Goal: Book appointment/travel/reservation

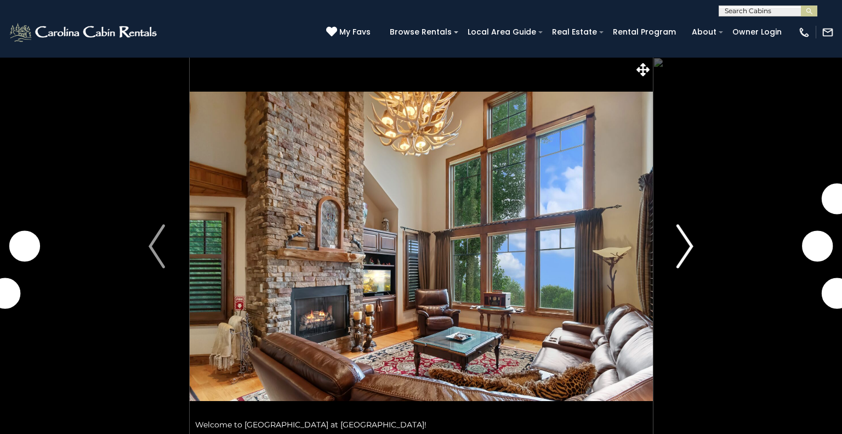
click at [692, 245] on img "Next" at bounding box center [685, 246] width 16 height 44
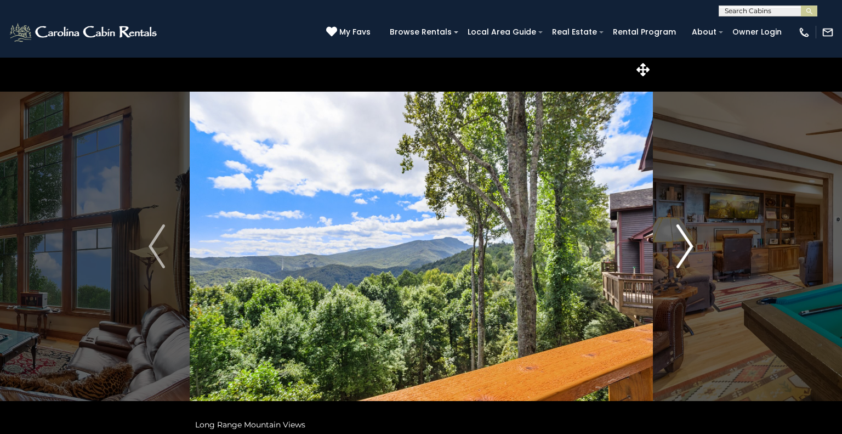
click at [692, 245] on img "Next" at bounding box center [685, 246] width 16 height 44
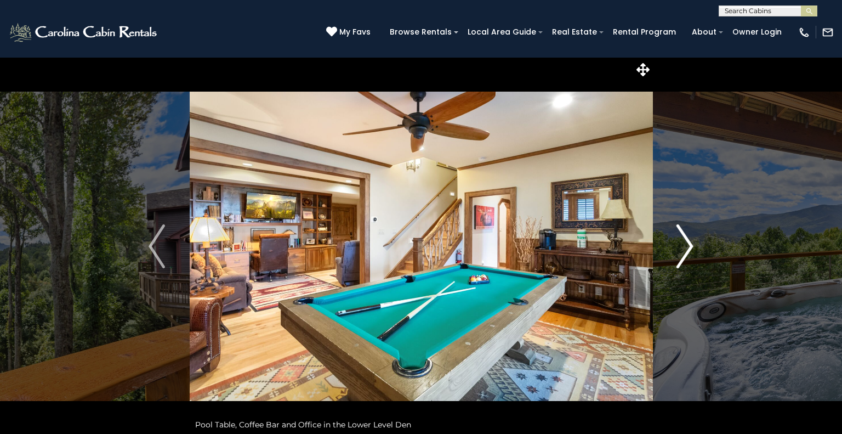
click at [691, 247] on img "Next" at bounding box center [685, 246] width 16 height 44
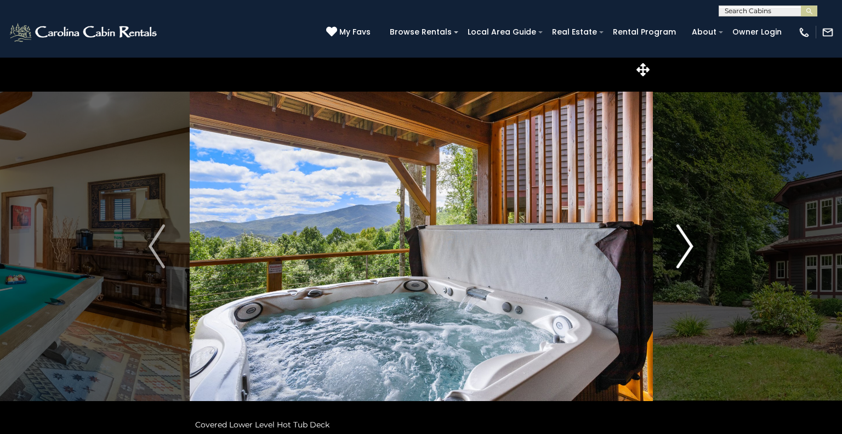
click at [691, 247] on img "Next" at bounding box center [685, 246] width 16 height 44
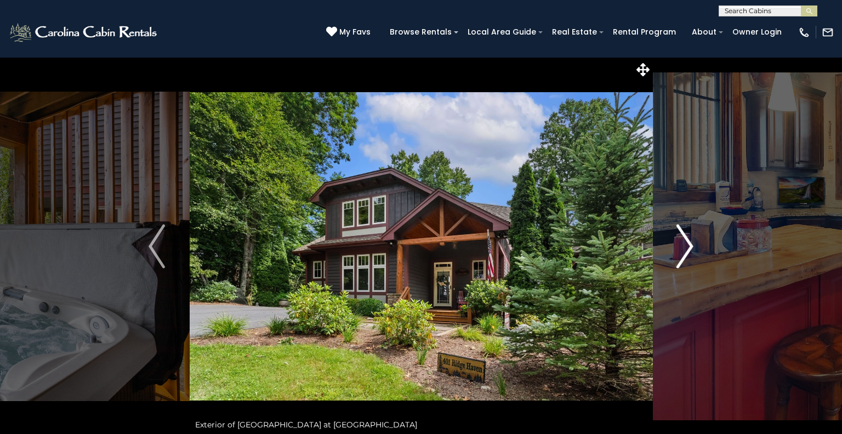
click at [691, 247] on img "Next" at bounding box center [685, 246] width 16 height 44
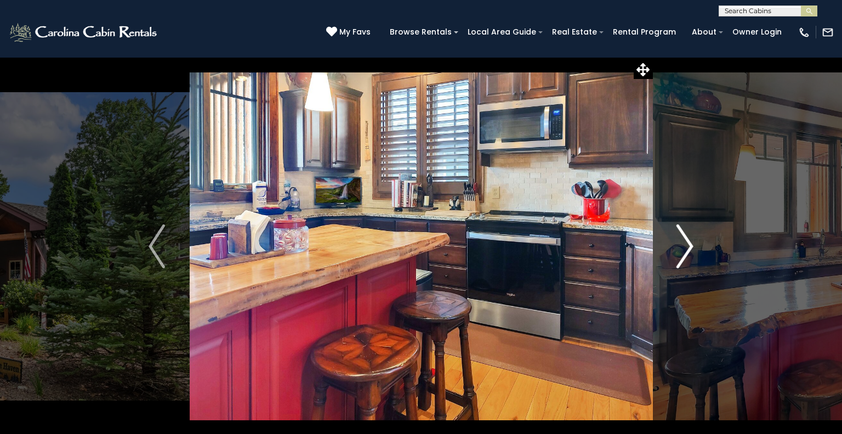
click at [691, 247] on img "Next" at bounding box center [685, 246] width 16 height 44
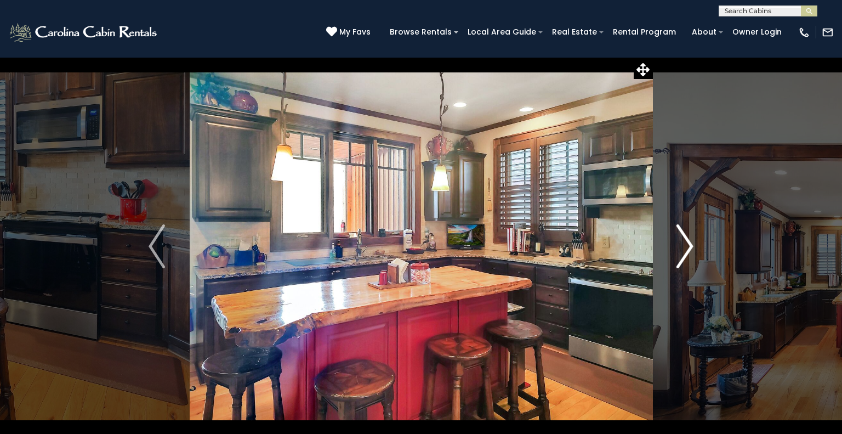
click at [691, 247] on img "Next" at bounding box center [685, 246] width 16 height 44
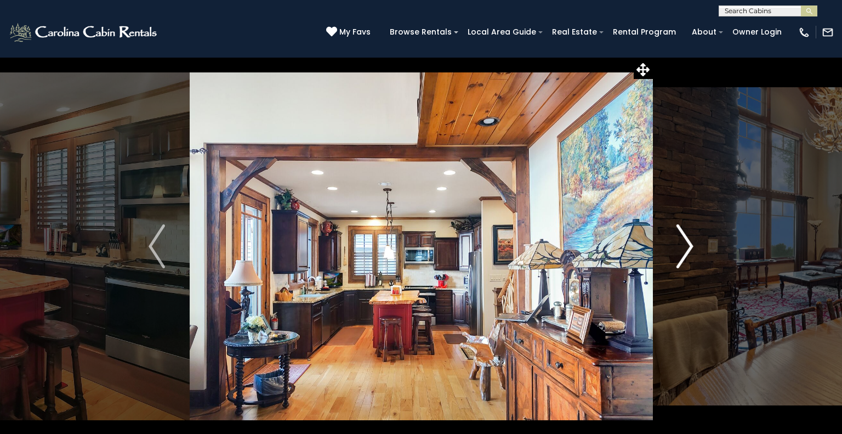
click at [691, 247] on img "Next" at bounding box center [685, 246] width 16 height 44
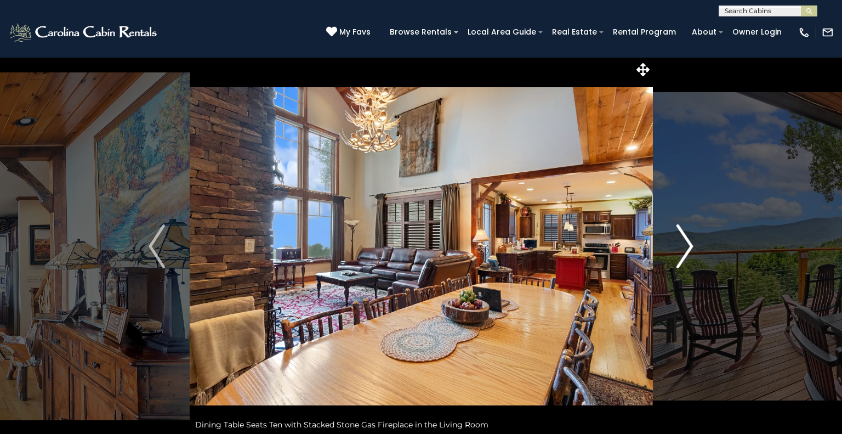
click at [691, 247] on img "Next" at bounding box center [685, 246] width 16 height 44
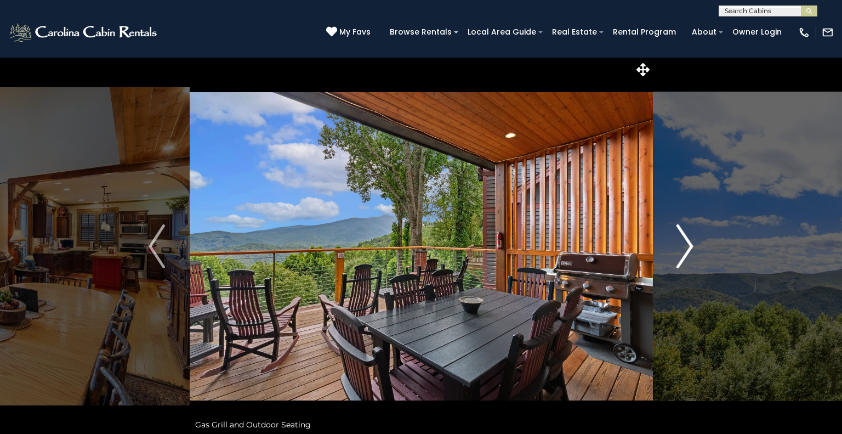
click at [691, 247] on img "Next" at bounding box center [685, 246] width 16 height 44
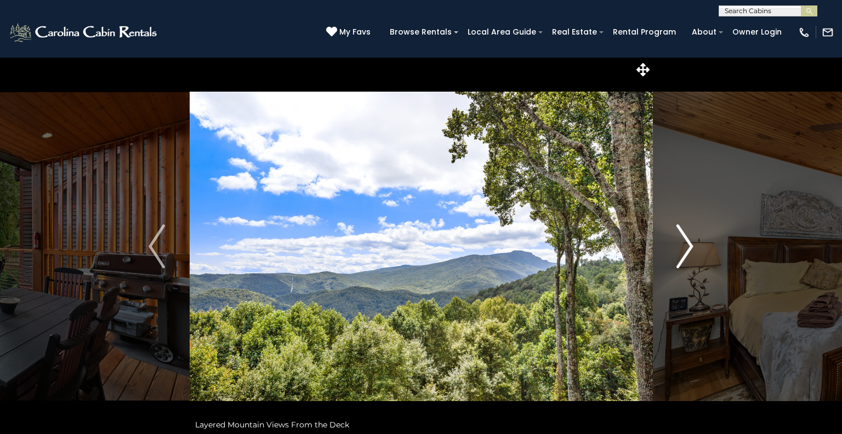
click at [691, 247] on img "Next" at bounding box center [685, 246] width 16 height 44
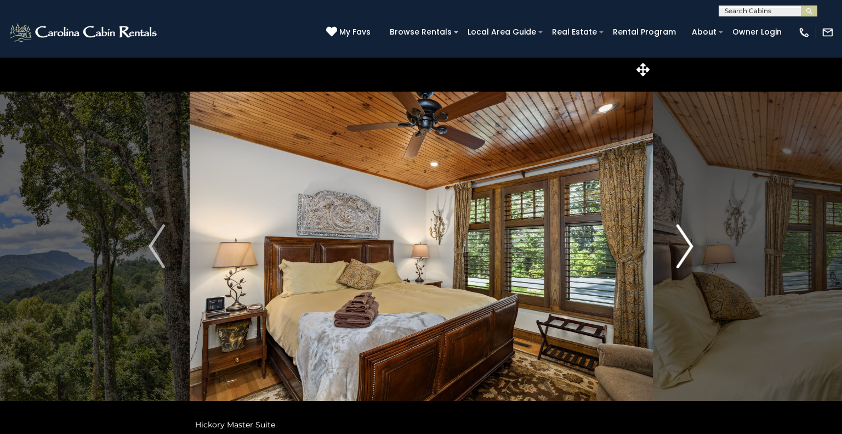
click at [691, 247] on img "Next" at bounding box center [685, 246] width 16 height 44
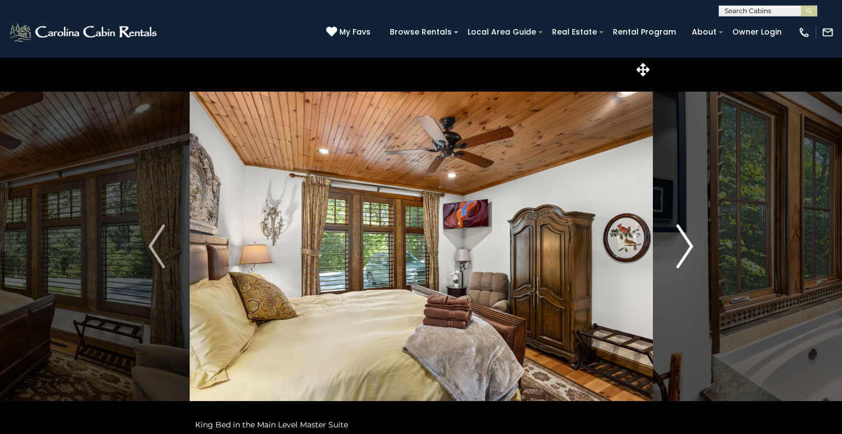
click at [691, 247] on img "Next" at bounding box center [685, 246] width 16 height 44
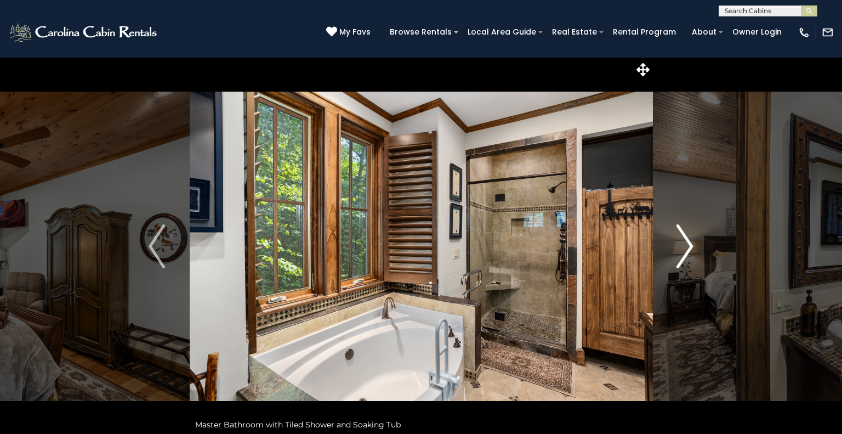
click at [691, 247] on img "Next" at bounding box center [685, 246] width 16 height 44
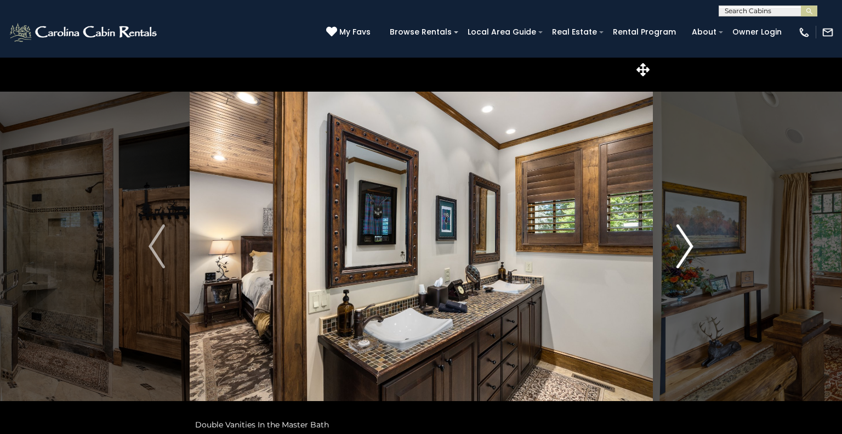
click at [691, 247] on img "Next" at bounding box center [685, 246] width 16 height 44
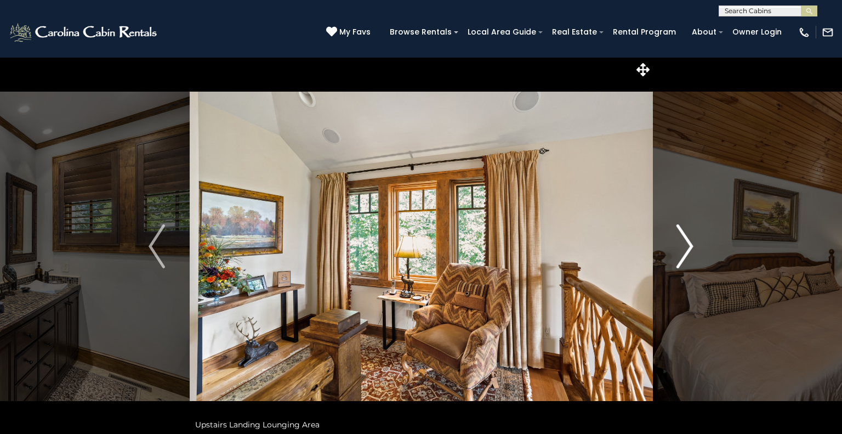
click at [691, 247] on img "Next" at bounding box center [685, 246] width 16 height 44
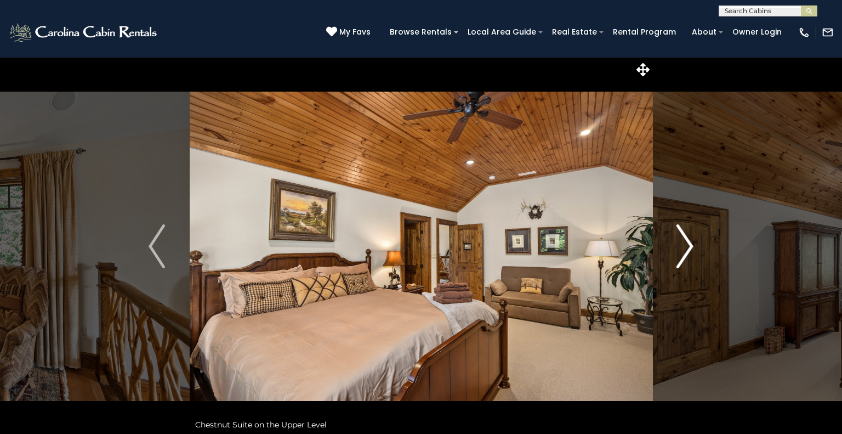
click at [691, 247] on img "Next" at bounding box center [685, 246] width 16 height 44
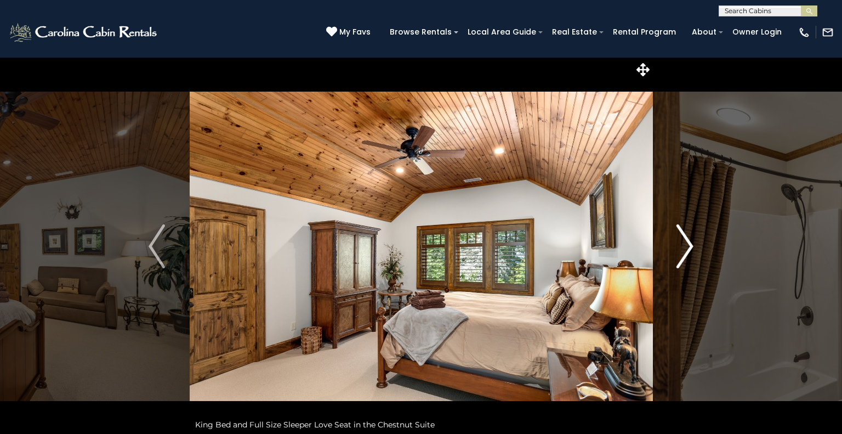
click at [691, 247] on img "Next" at bounding box center [685, 246] width 16 height 44
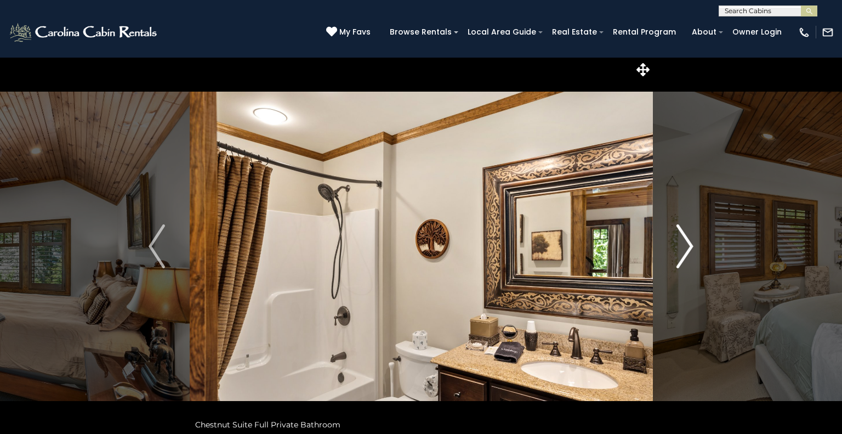
click at [691, 247] on img "Next" at bounding box center [685, 246] width 16 height 44
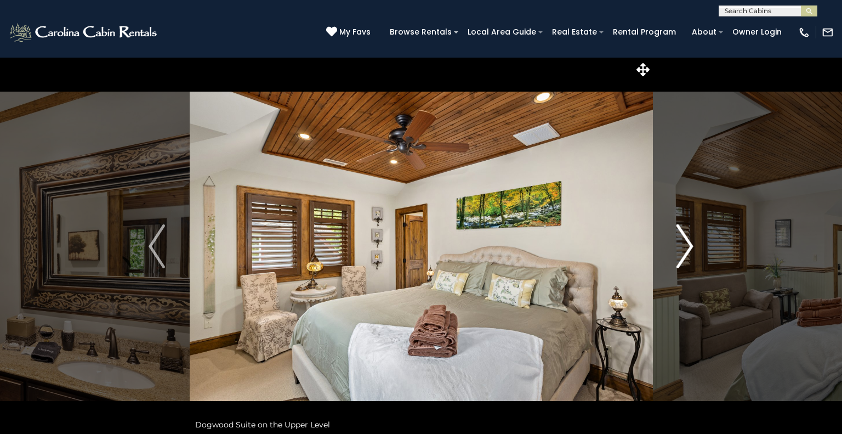
click at [691, 247] on img "Next" at bounding box center [685, 246] width 16 height 44
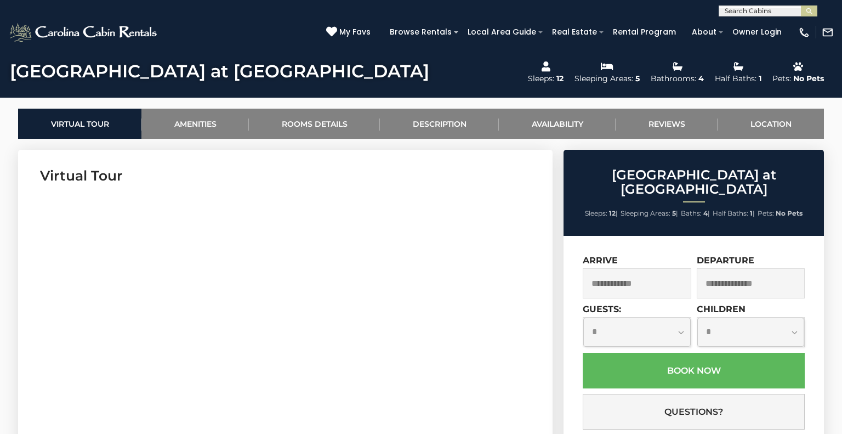
scroll to position [640, 0]
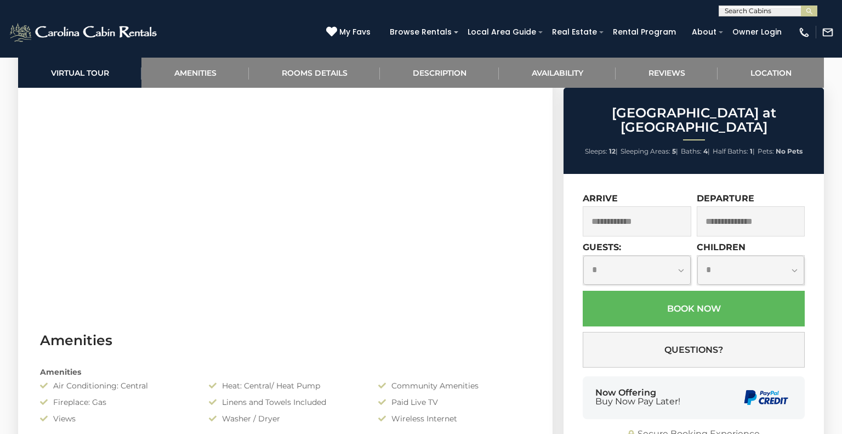
click at [669, 213] on input "text" at bounding box center [637, 221] width 109 height 30
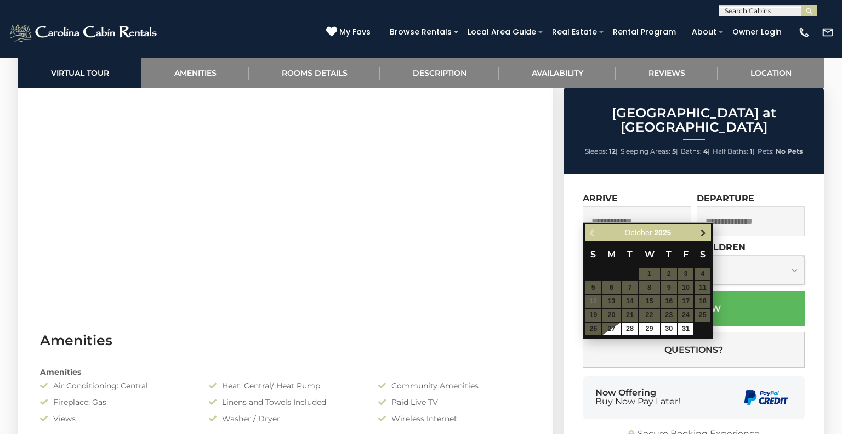
click at [708, 235] on link "Next" at bounding box center [703, 233] width 14 height 14
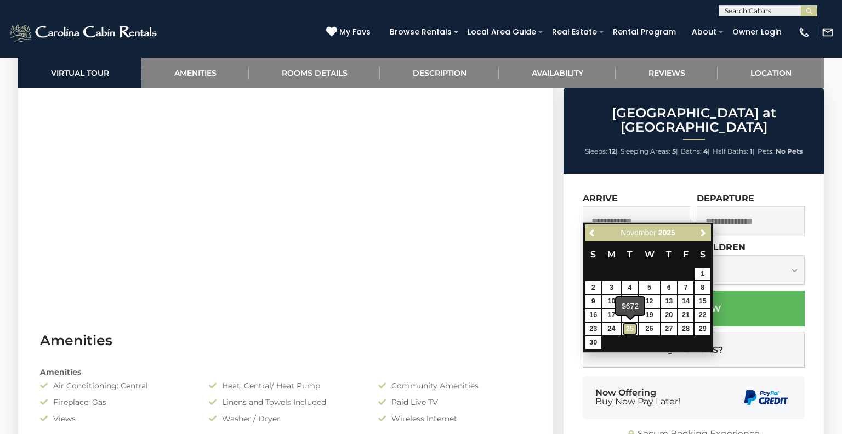
click at [629, 326] on link "25" at bounding box center [630, 328] width 16 height 13
type input "**********"
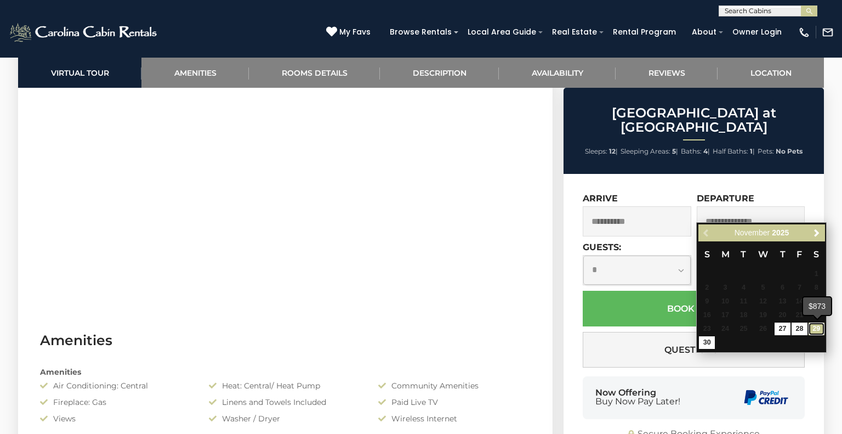
click at [824, 329] on link "29" at bounding box center [817, 328] width 16 height 13
type input "**********"
